Goal: Transaction & Acquisition: Obtain resource

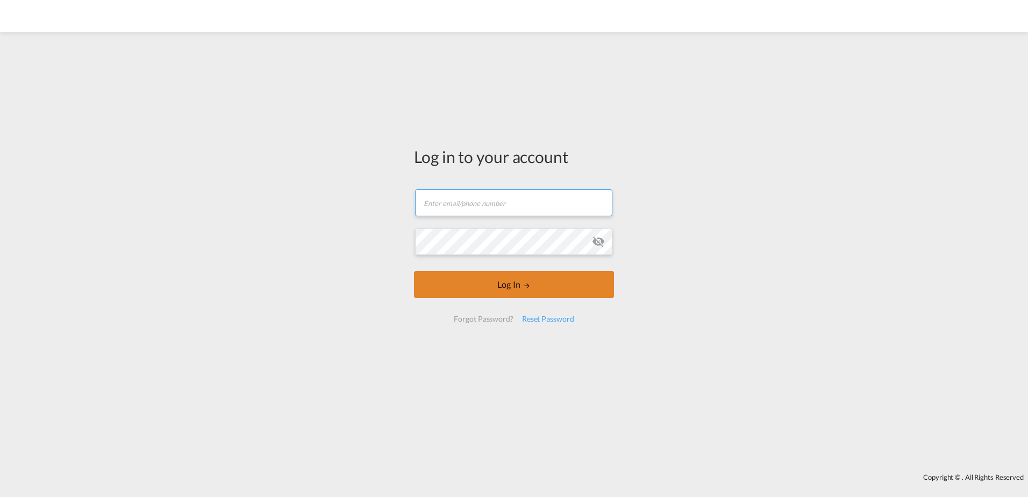
type input "[PERSON_NAME][EMAIL_ADDRESS][PERSON_NAME][DOMAIN_NAME]"
click at [508, 284] on button "Log In" at bounding box center [514, 284] width 200 height 27
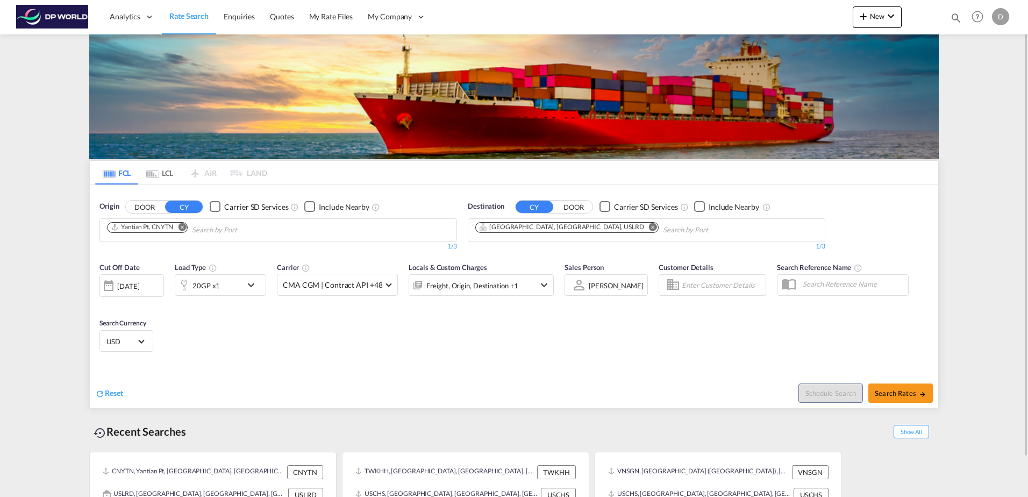
click at [184, 225] on md-icon "Remove" at bounding box center [182, 227] width 8 height 8
paste input "KHKOS"
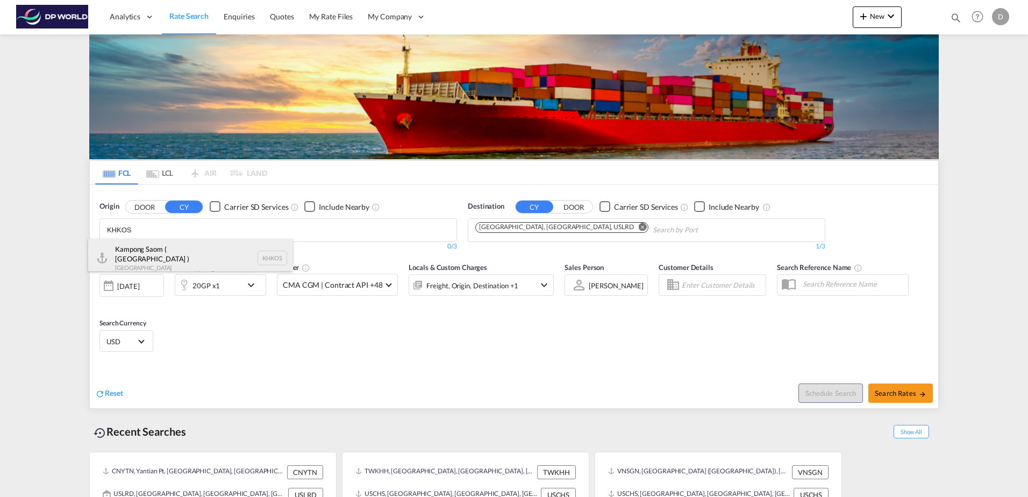
type input "KHKOS"
click at [166, 248] on div "Kampong Saom ( [GEOGRAPHIC_DATA] ) [GEOGRAPHIC_DATA] KHKOS" at bounding box center [190, 258] width 204 height 39
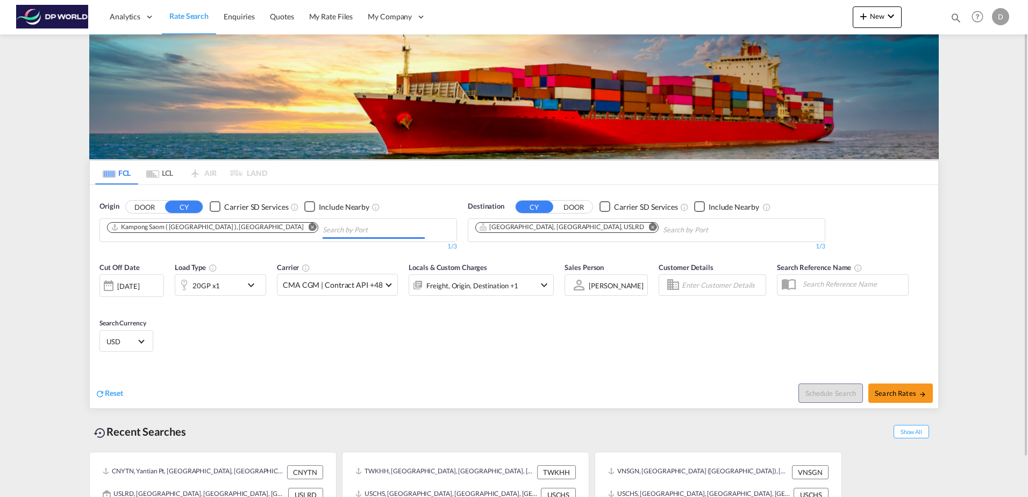
click at [649, 228] on md-icon "Remove" at bounding box center [653, 227] width 8 height 8
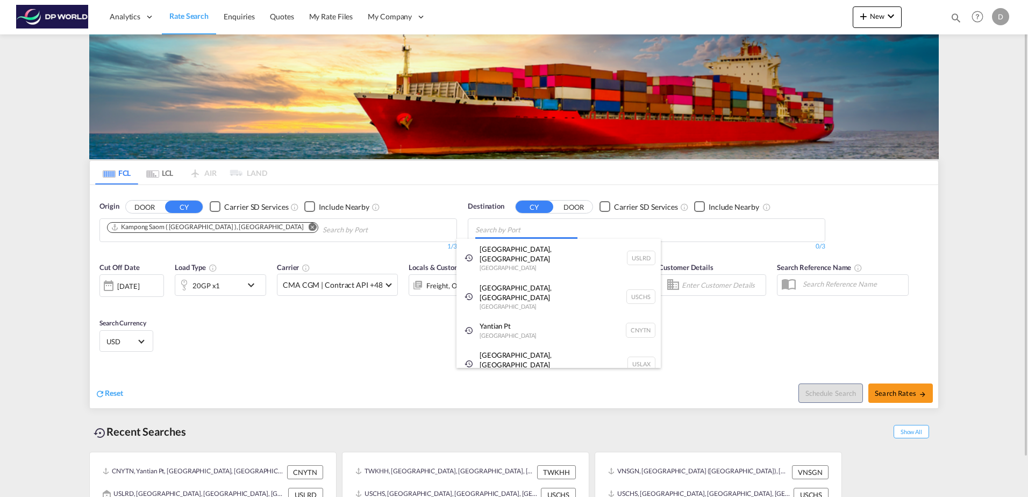
click at [532, 235] on body "Analytics Dashboard Rate Search Enquiries Quotes My Rate Files My Company" at bounding box center [514, 248] width 1028 height 497
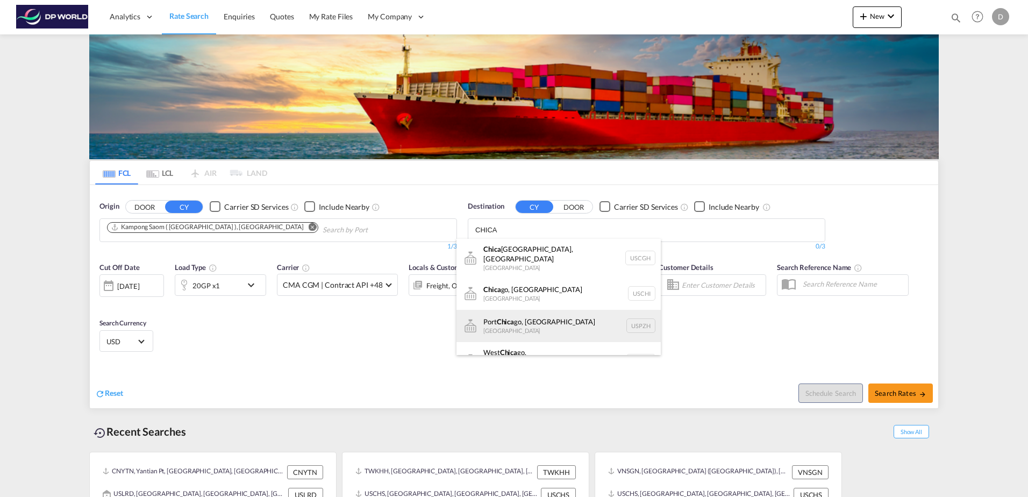
scroll to position [13, 0]
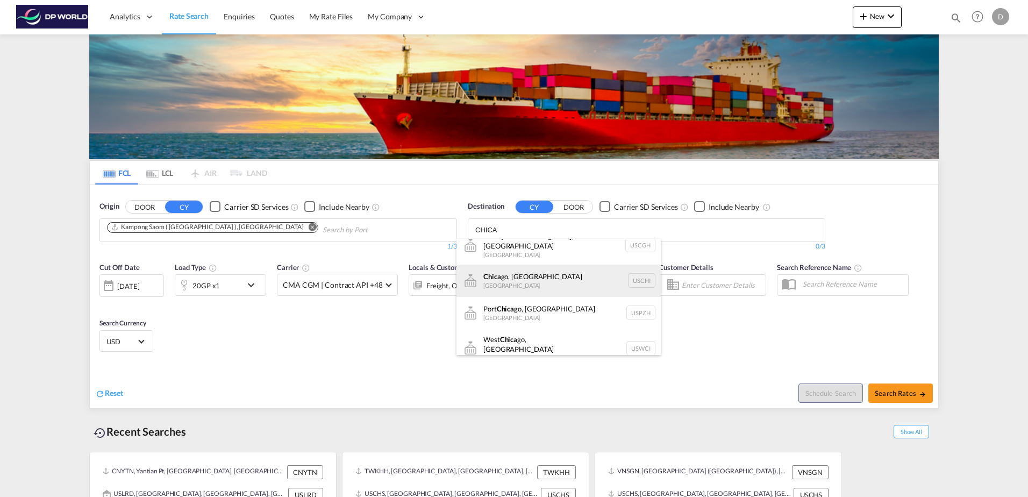
type input "CHICA"
click at [561, 275] on div "Chica go, [GEOGRAPHIC_DATA] [GEOGRAPHIC_DATA]" at bounding box center [558, 281] width 204 height 32
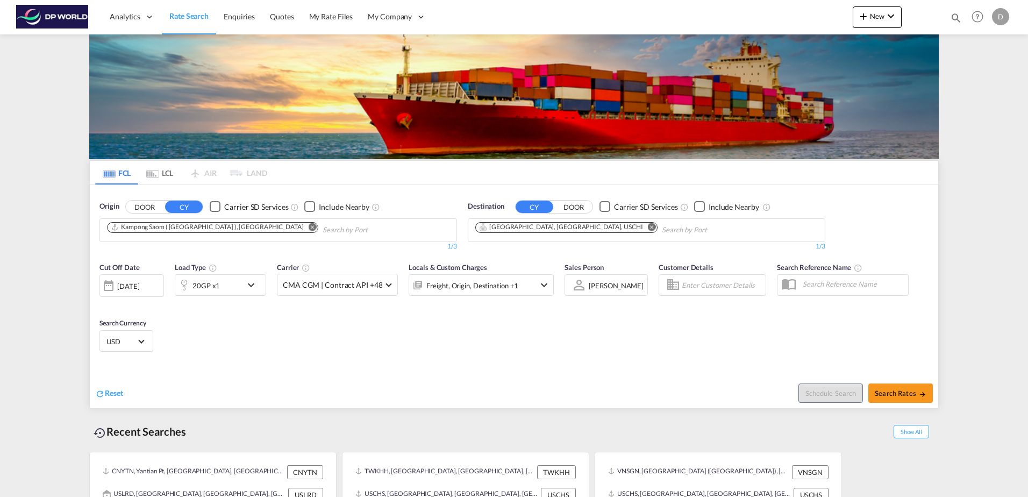
scroll to position [0, 0]
click at [241, 291] on div "20GP x1" at bounding box center [208, 285] width 67 height 22
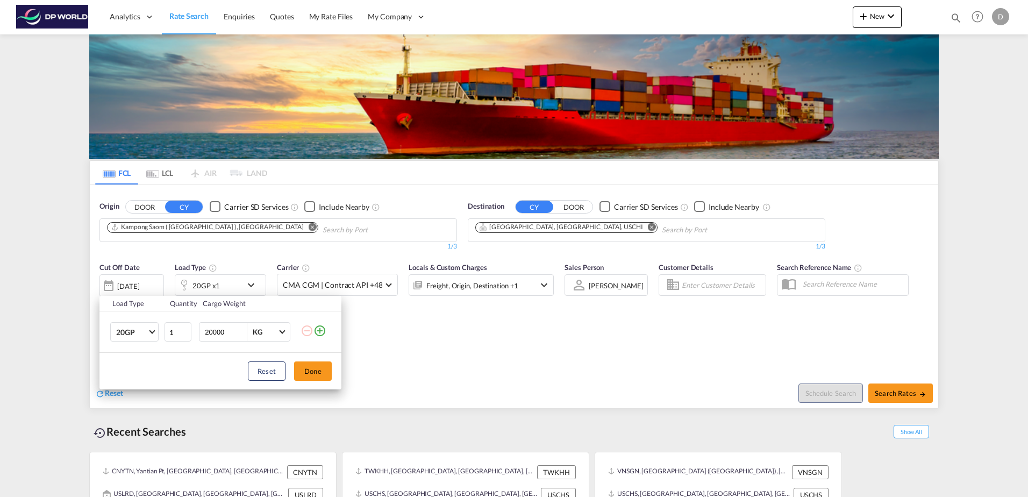
click at [320, 333] on md-icon "icon-plus-circle-outline" at bounding box center [319, 330] width 13 height 13
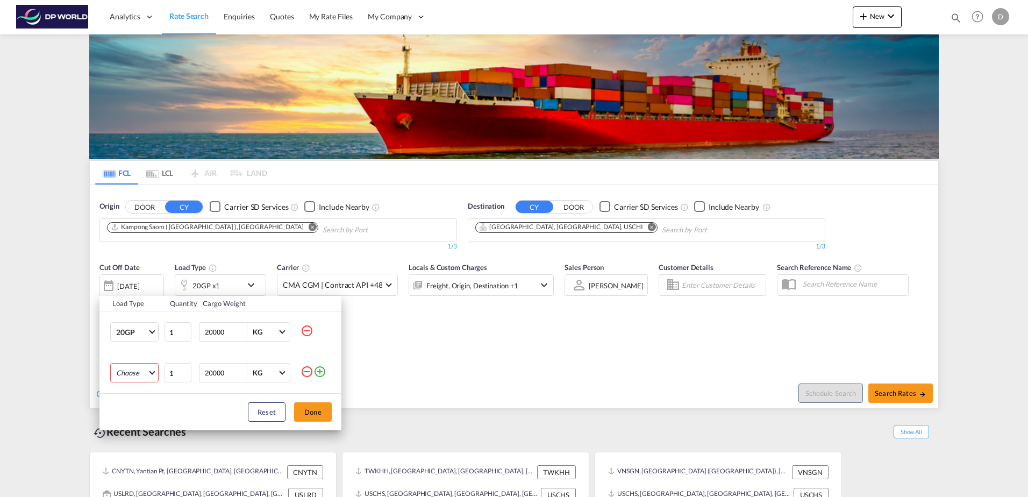
click at [146, 370] on md-select "Choose 20GP 40GP 40HC 45HC 20RE 40RE 40HR 20OT 40OT 20FR 40FR 40NR 20NR 45S 20T…" at bounding box center [134, 372] width 48 height 19
click at [142, 395] on md-option "40GP" at bounding box center [144, 393] width 73 height 26
click at [212, 368] on input "20000" at bounding box center [225, 372] width 43 height 18
type input "25000"
click at [310, 411] on button "Done" at bounding box center [313, 411] width 38 height 19
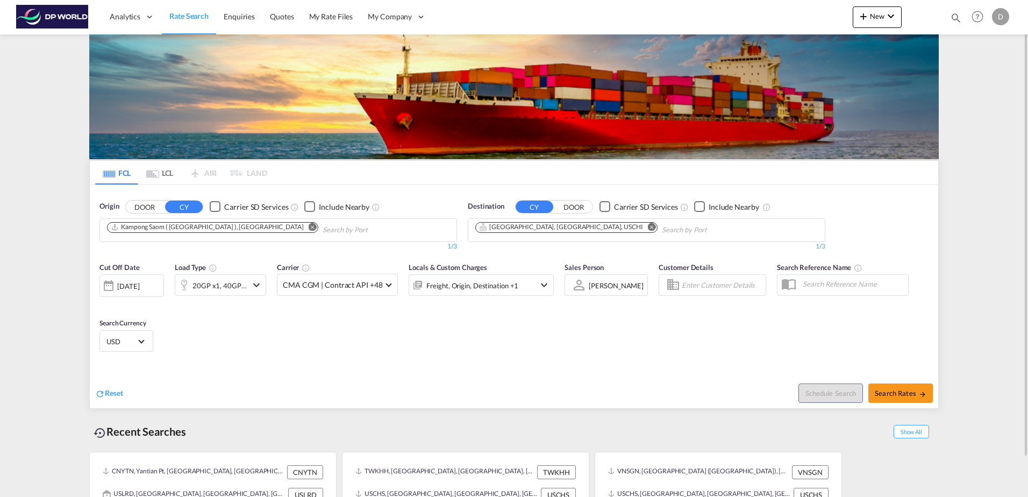
click at [126, 282] on div "[DATE]" at bounding box center [128, 286] width 22 height 10
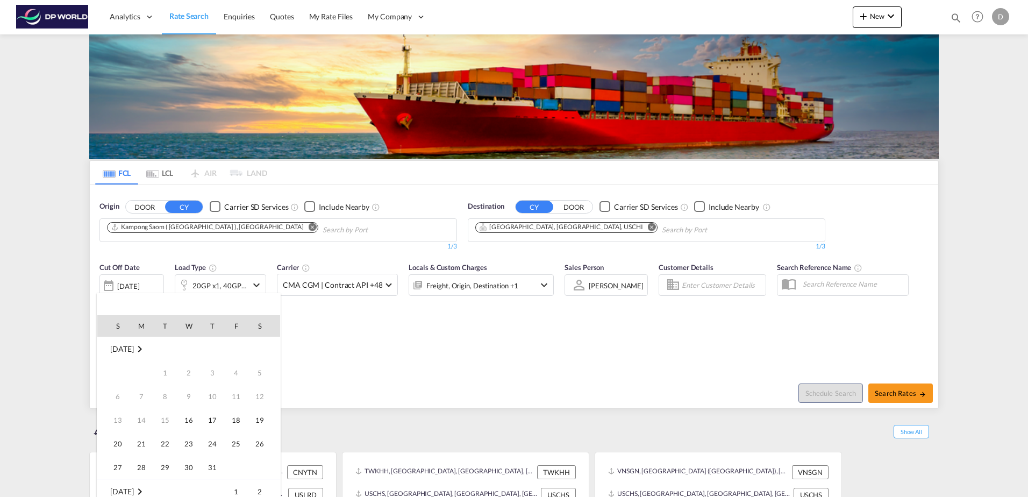
scroll to position [427, 0]
click at [237, 396] on span "17" at bounding box center [236, 396] width 22 height 22
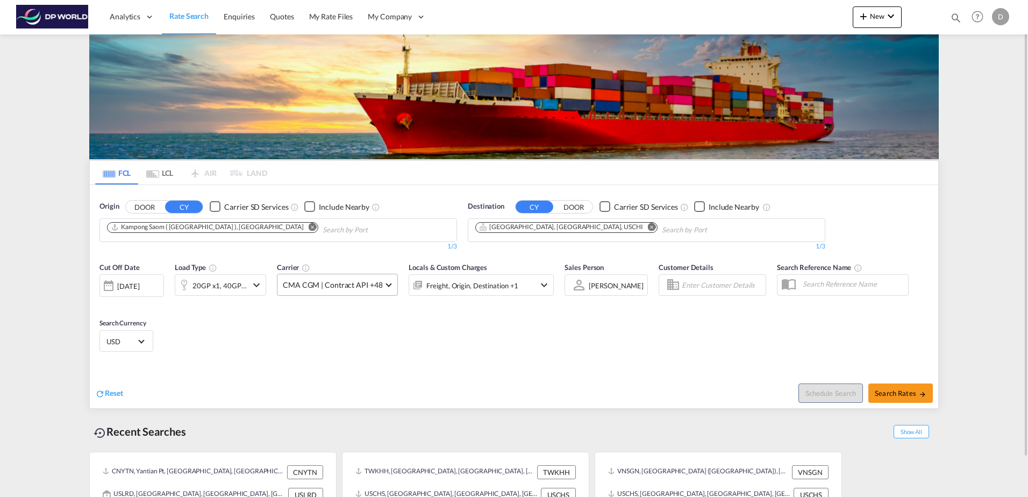
click at [356, 279] on md-select-value "CMA CGM | Contract API +48" at bounding box center [337, 284] width 120 height 21
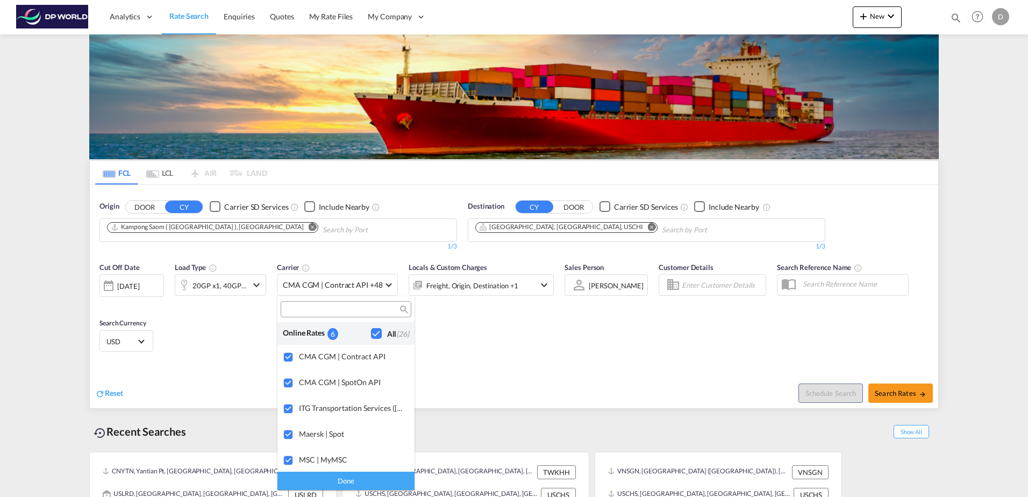
click at [620, 398] on md-backdrop at bounding box center [514, 248] width 1028 height 497
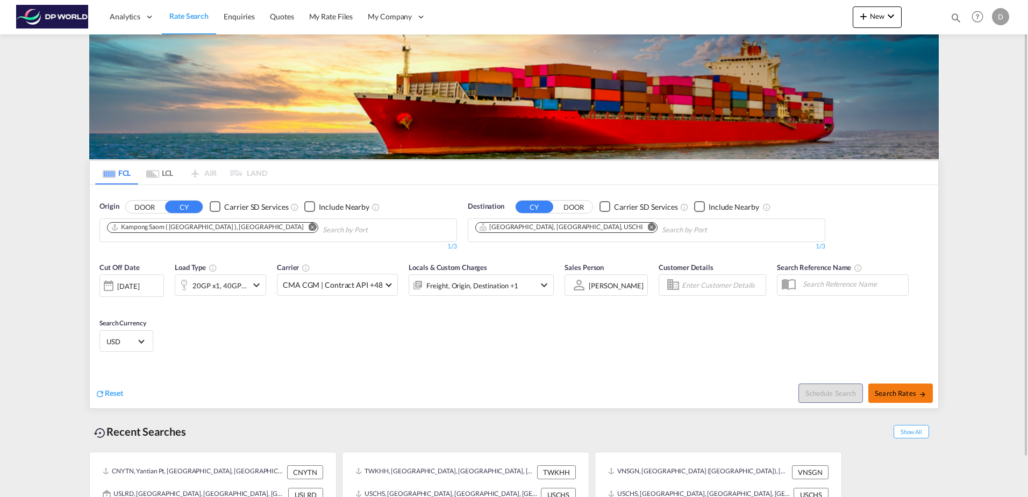
click at [902, 398] on button "Search Rates" at bounding box center [900, 392] width 65 height 19
type input "KHKOS to USCHI / [DATE]"
